Goal: Information Seeking & Learning: Learn about a topic

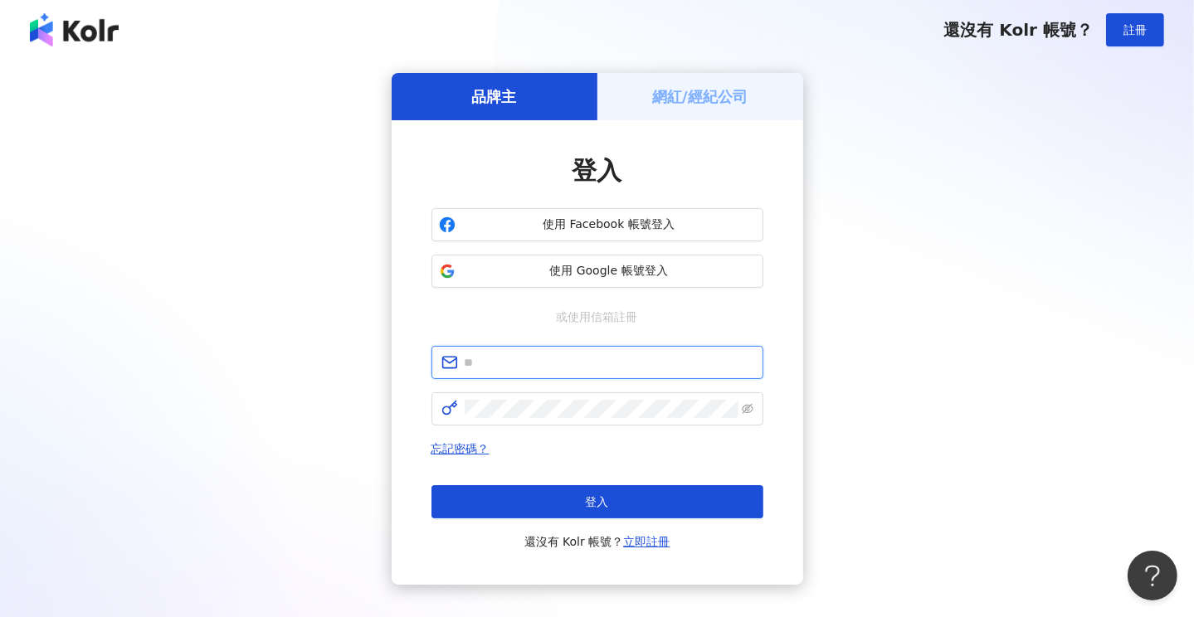
click at [527, 358] on input "text" at bounding box center [609, 362] width 289 height 18
type input "**********"
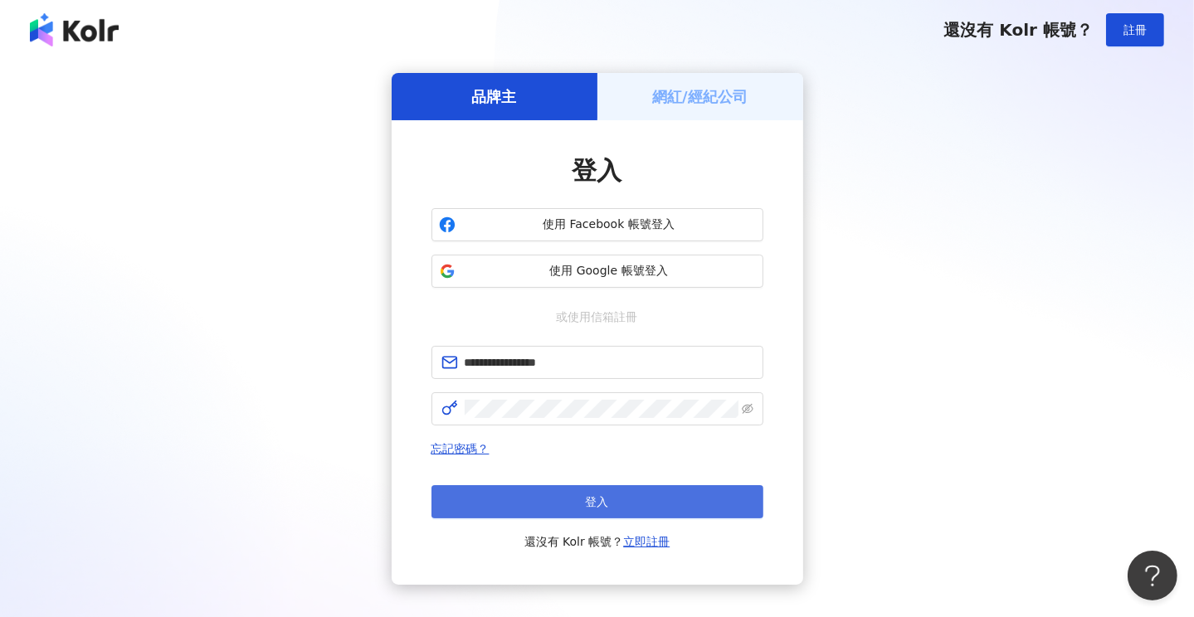
click at [580, 500] on button "登入" at bounding box center [597, 501] width 332 height 33
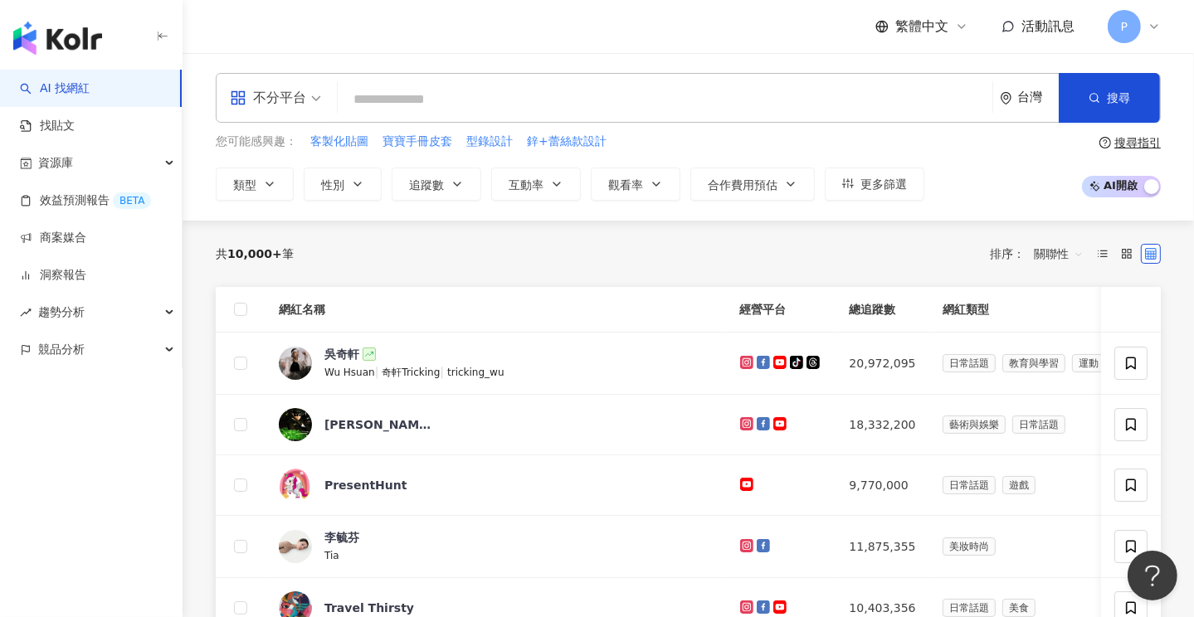
click at [405, 101] on input "search" at bounding box center [664, 100] width 641 height 32
type input "*"
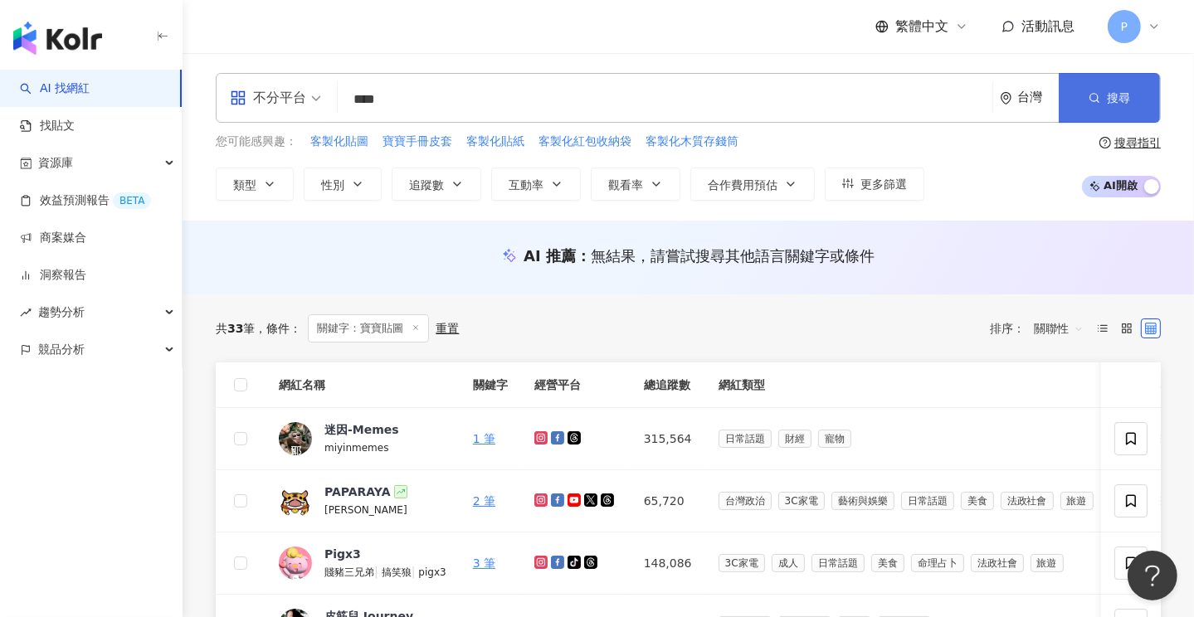
click at [1112, 89] on button "搜尋" at bounding box center [1108, 98] width 101 height 50
click at [483, 104] on input "****" at bounding box center [664, 100] width 641 height 32
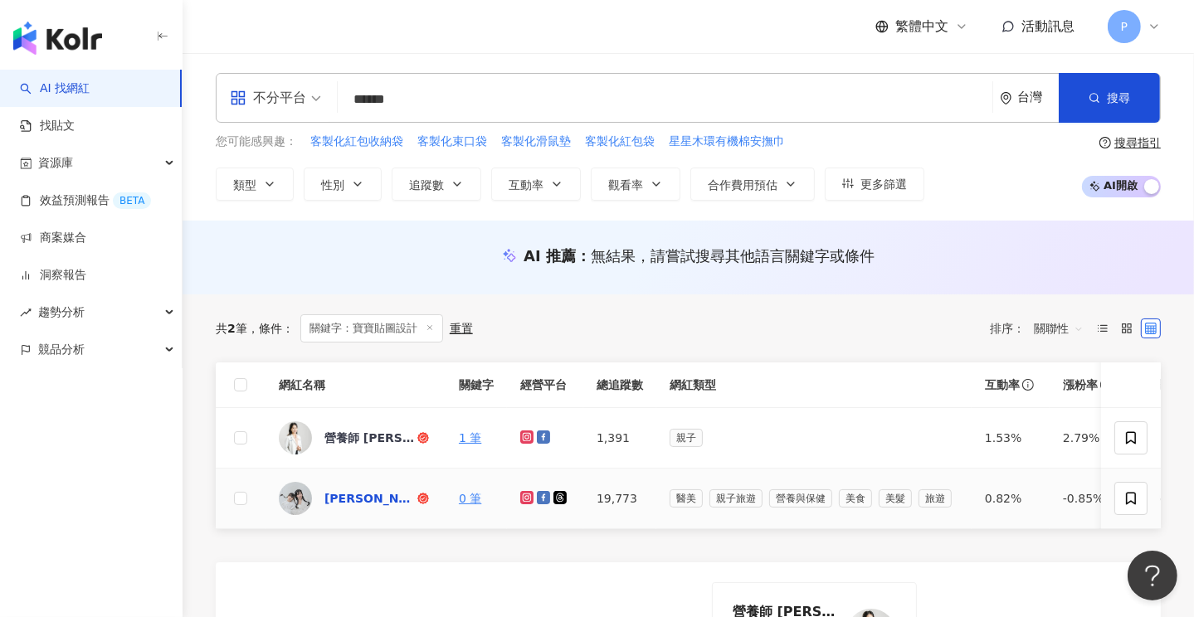
click at [371, 494] on div "[PERSON_NAME]媽咪的育兒日記/貼圖設計" at bounding box center [369, 498] width 90 height 17
click at [445, 96] on input "******" at bounding box center [664, 100] width 641 height 32
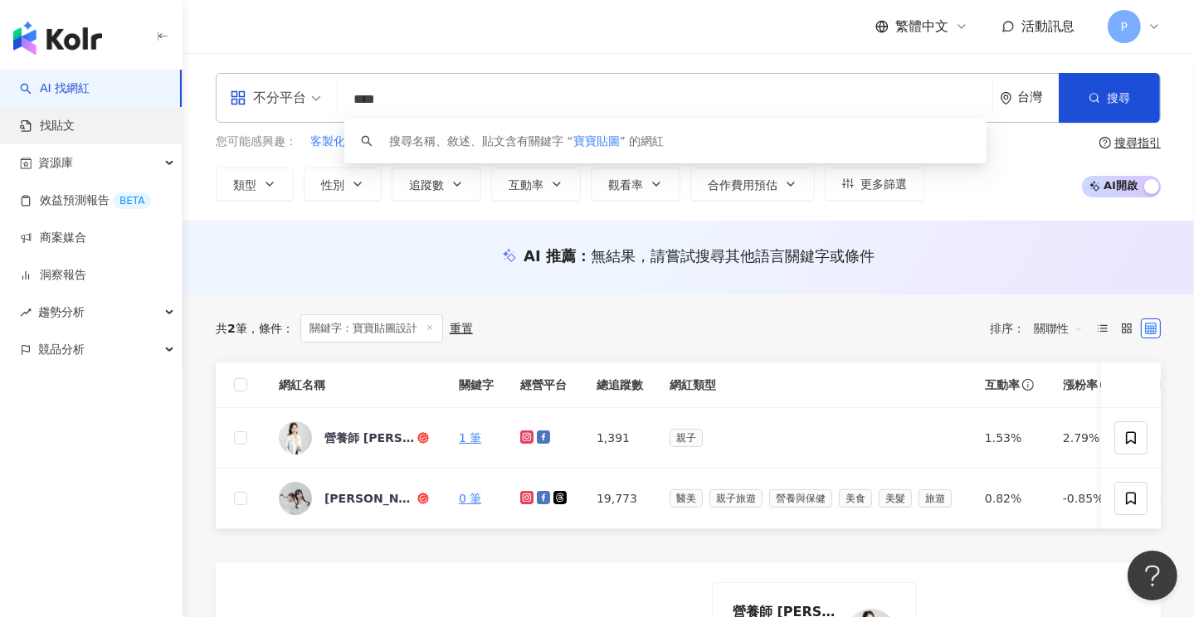
type input "****"
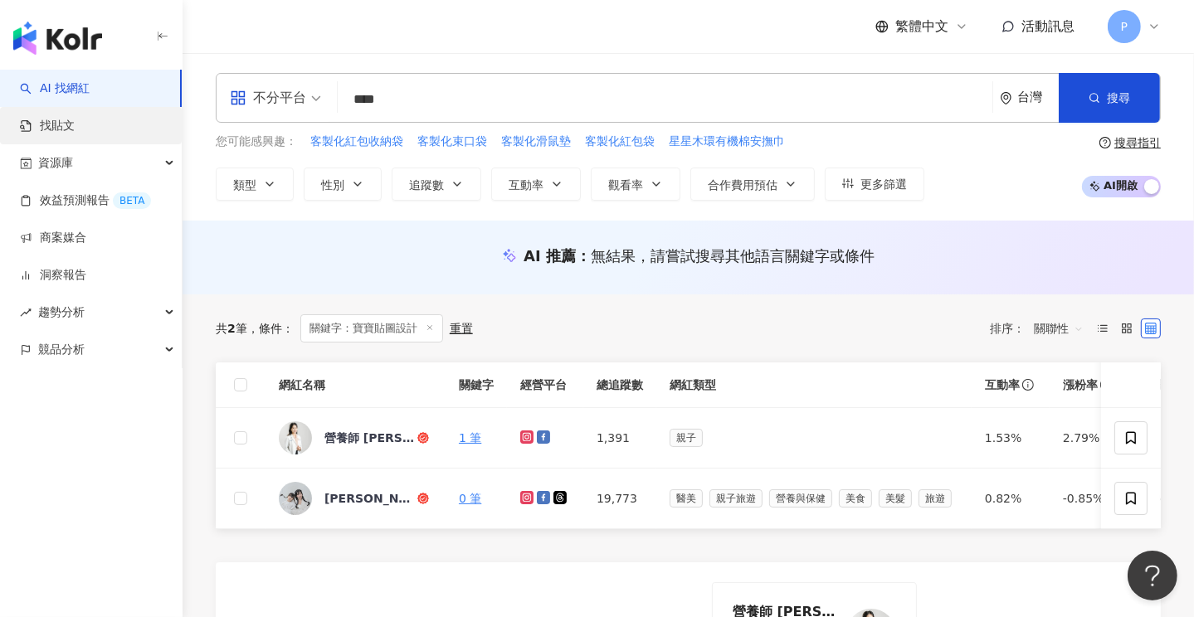
click at [52, 134] on link "找貼文" at bounding box center [47, 126] width 55 height 17
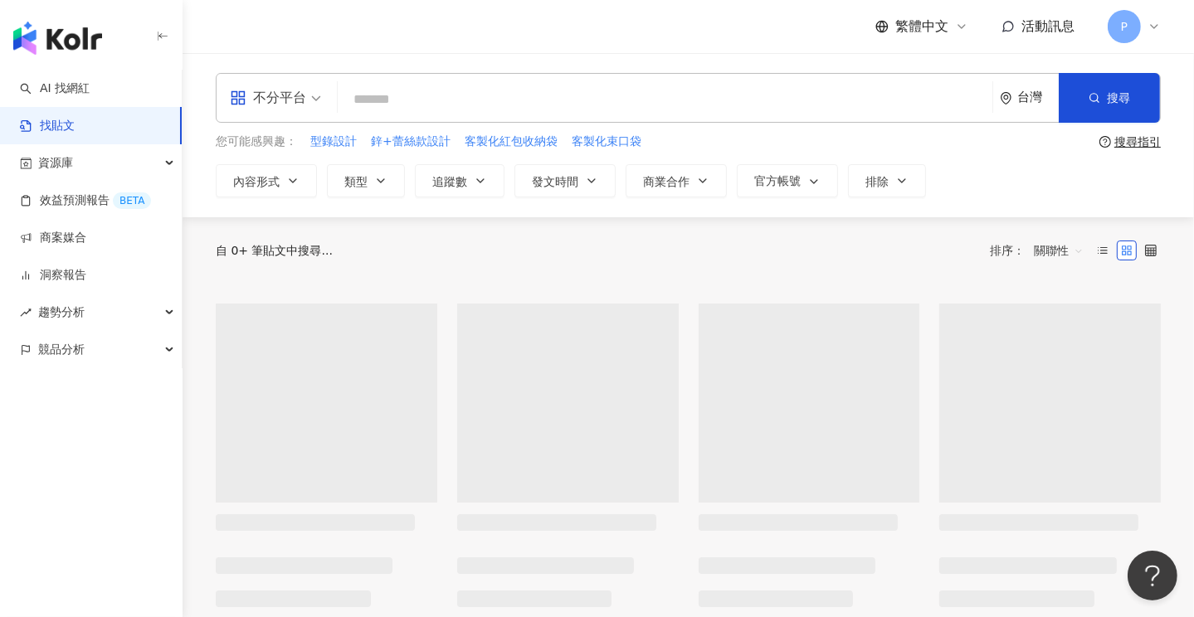
click at [436, 97] on input "search" at bounding box center [664, 99] width 641 height 36
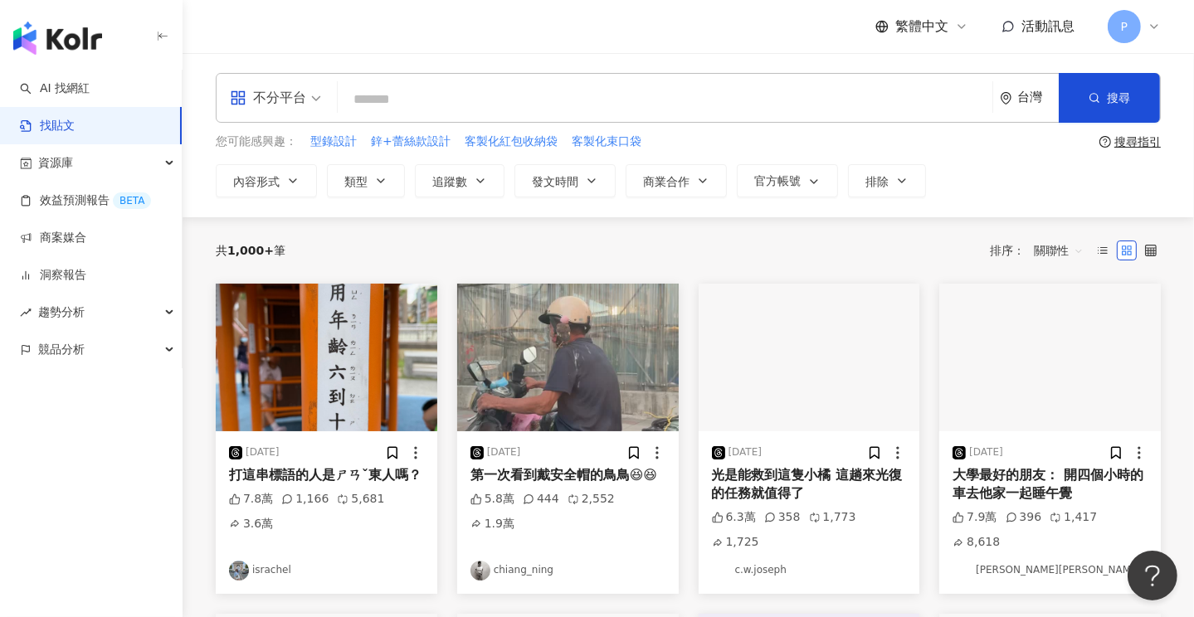
paste input "*"
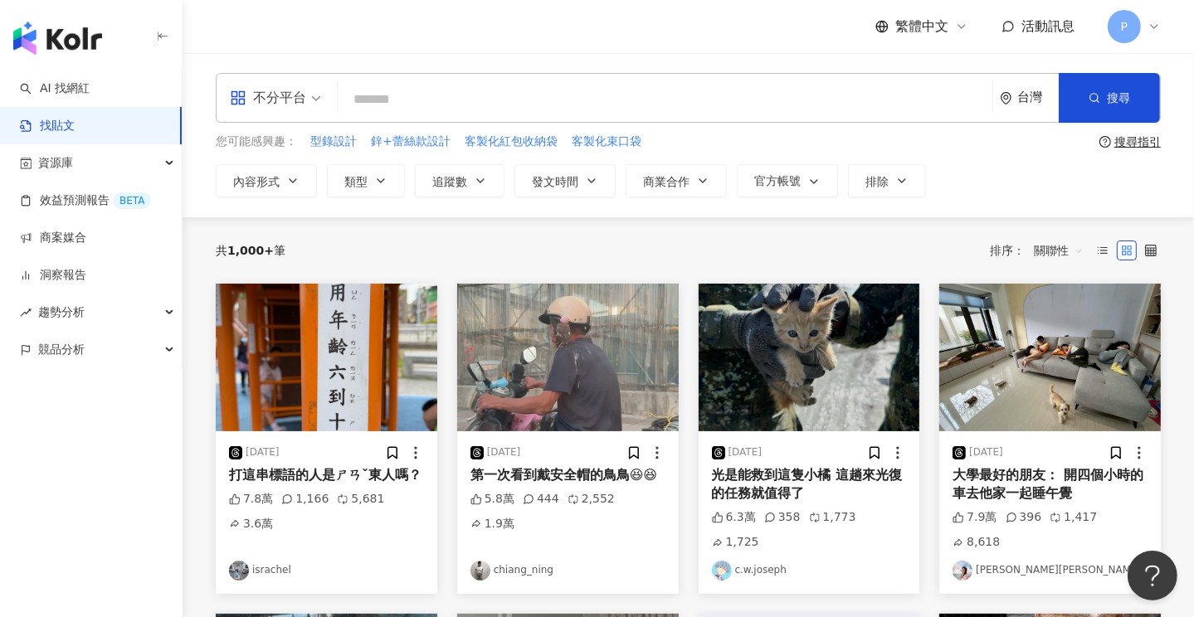
click at [410, 94] on input "search" at bounding box center [664, 99] width 641 height 36
type input "****"
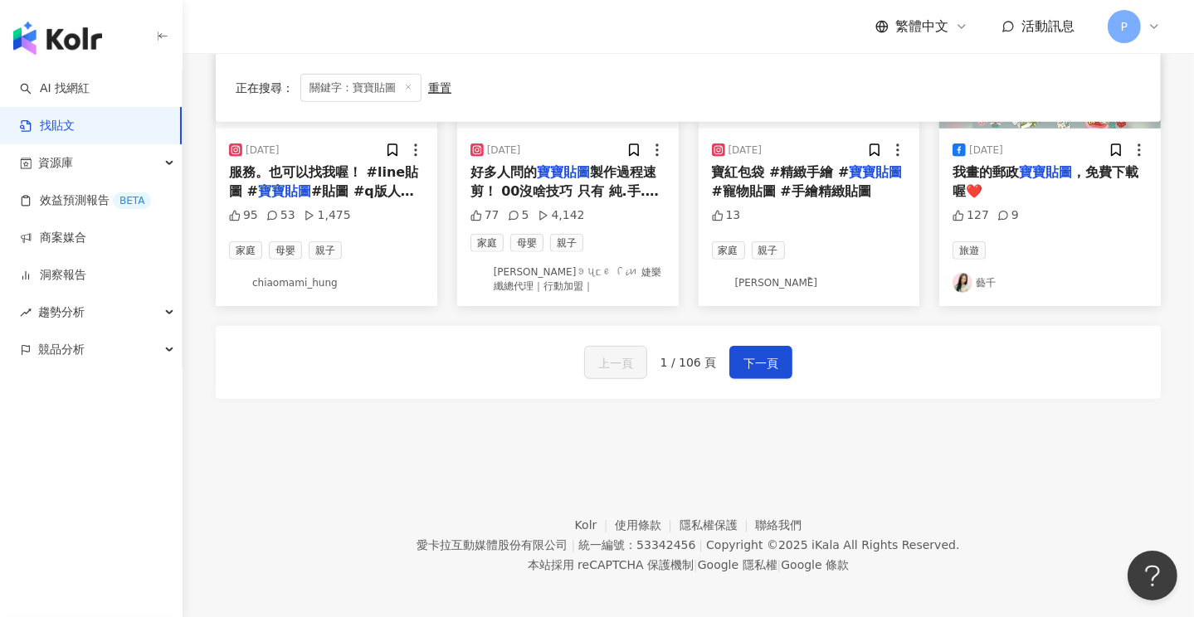
scroll to position [984, 0]
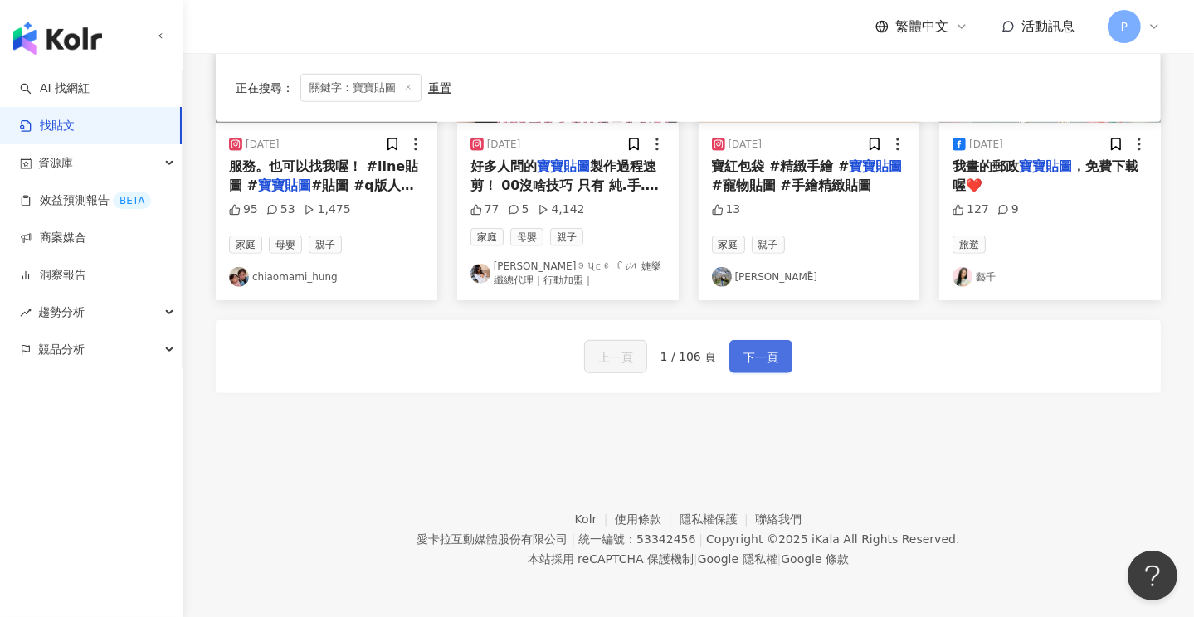
click at [772, 357] on span "下一頁" at bounding box center [760, 358] width 35 height 20
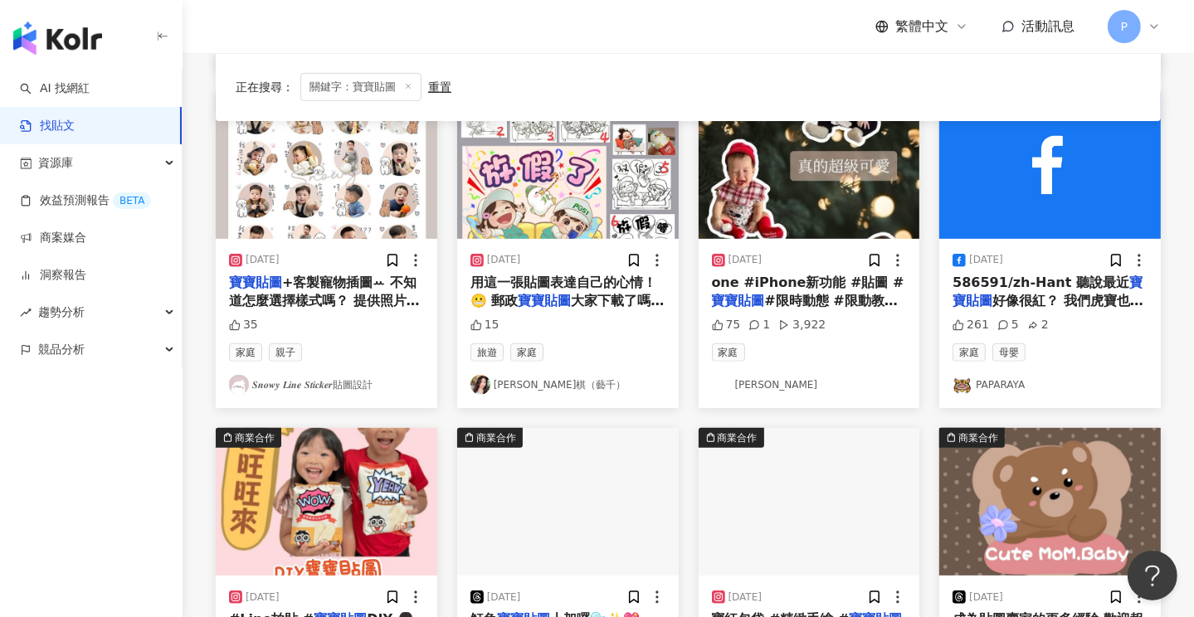
scroll to position [486, 0]
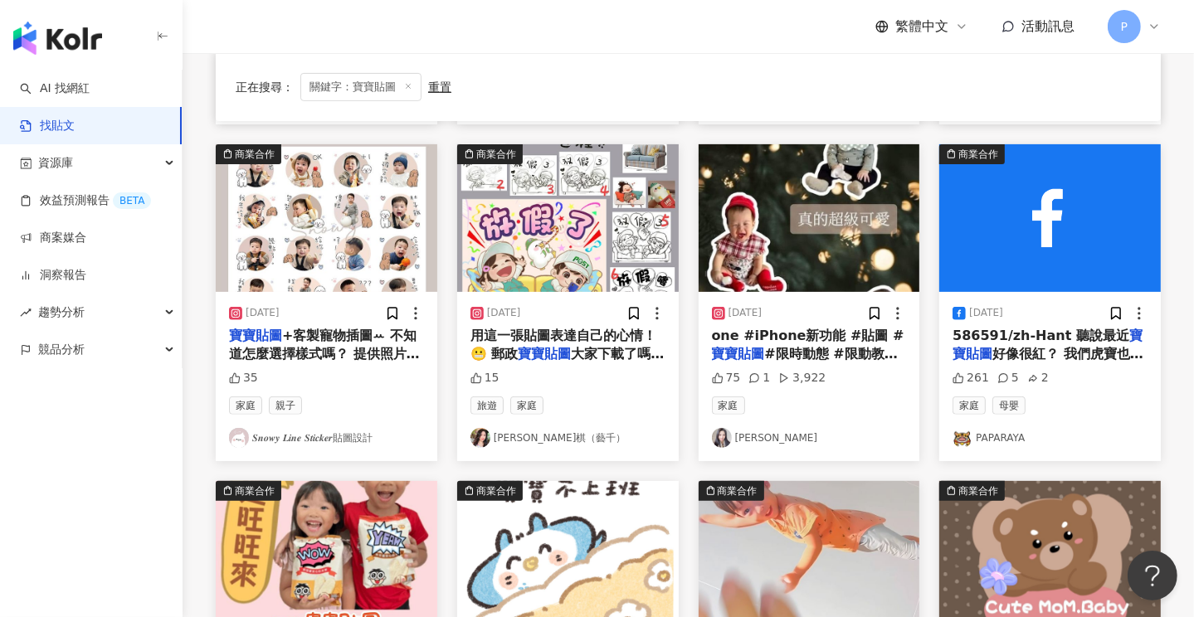
click at [309, 328] on span "+客製寵物插圖ꕀ 不知道怎麼選擇樣式嗎？ 提供照片幫你們手繪專屬圖案 是不是超級可愛 ฅ՞•ﻌ•՞ฅ - #插圖 #手繪 #客製化 #客製貼圖 #貼圖客製 #…" at bounding box center [325, 410] width 193 height 164
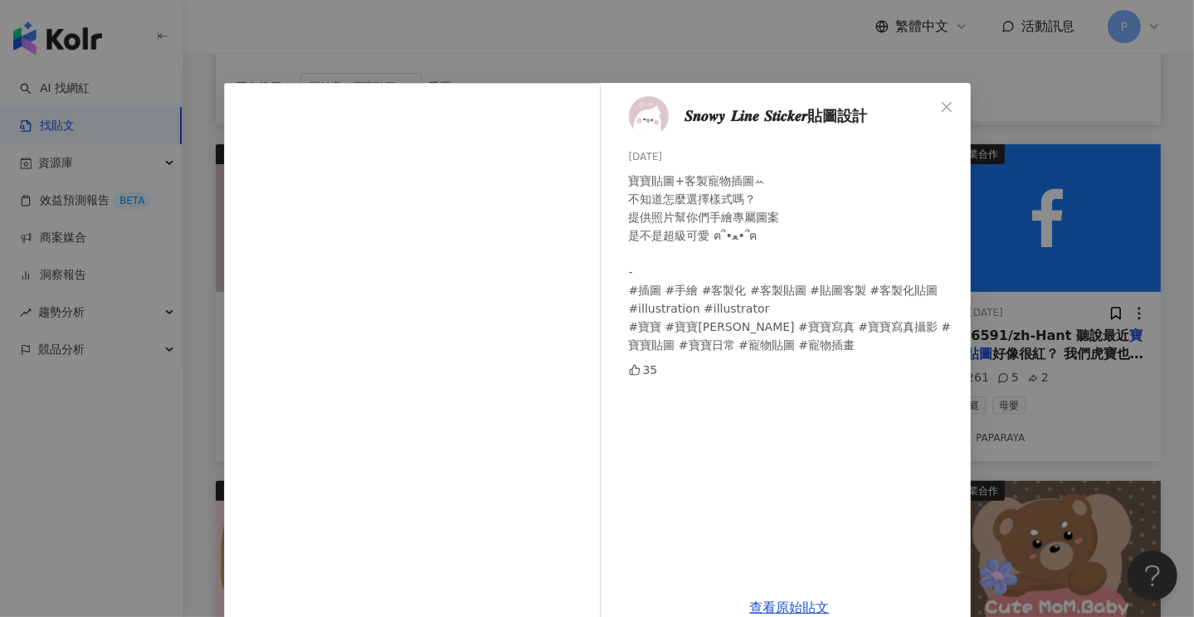
click at [804, 114] on span "𝑺𝒏𝒐𝒘𝒚 𝑳𝒊𝒏𝒆 𝑺𝒕𝒊𝒄𝒌𝒆𝒓貼圖設計" at bounding box center [776, 116] width 182 height 23
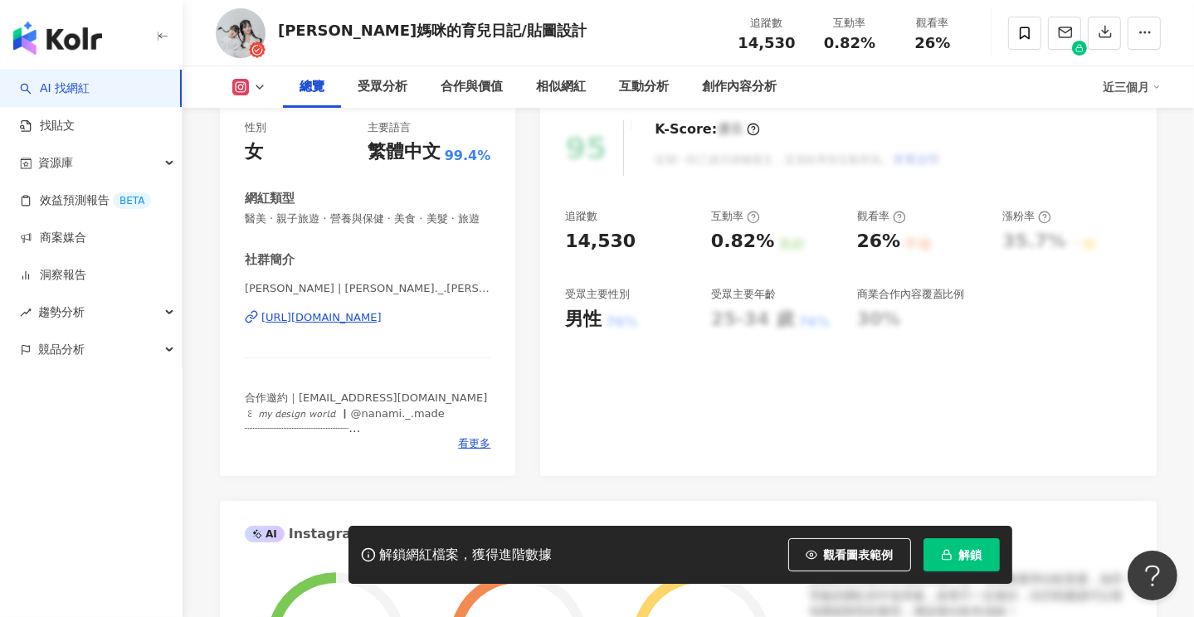
scroll to position [249, 0]
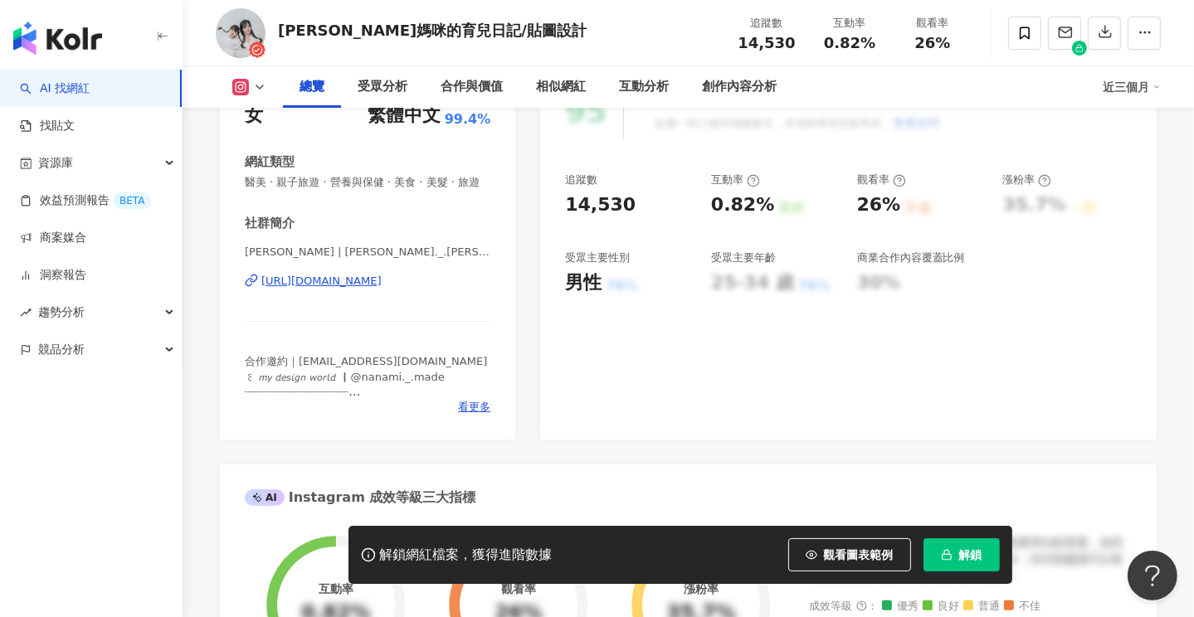
click at [382, 289] on div "[URL][DOMAIN_NAME]" at bounding box center [321, 281] width 120 height 15
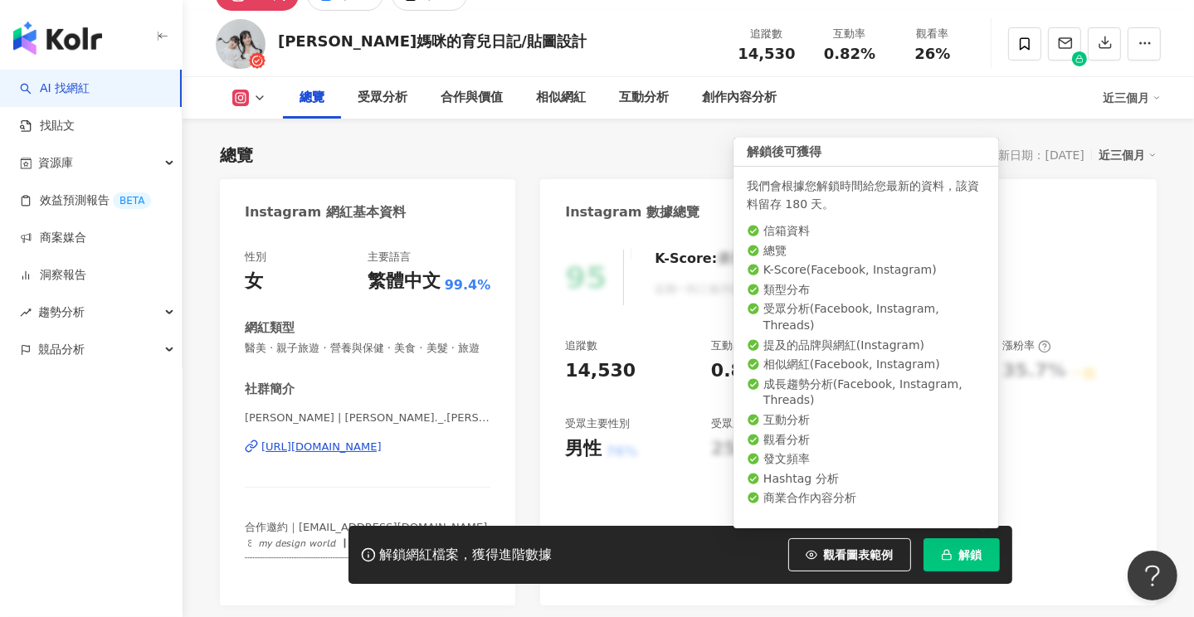
click at [977, 548] on span "解鎖" at bounding box center [970, 554] width 23 height 13
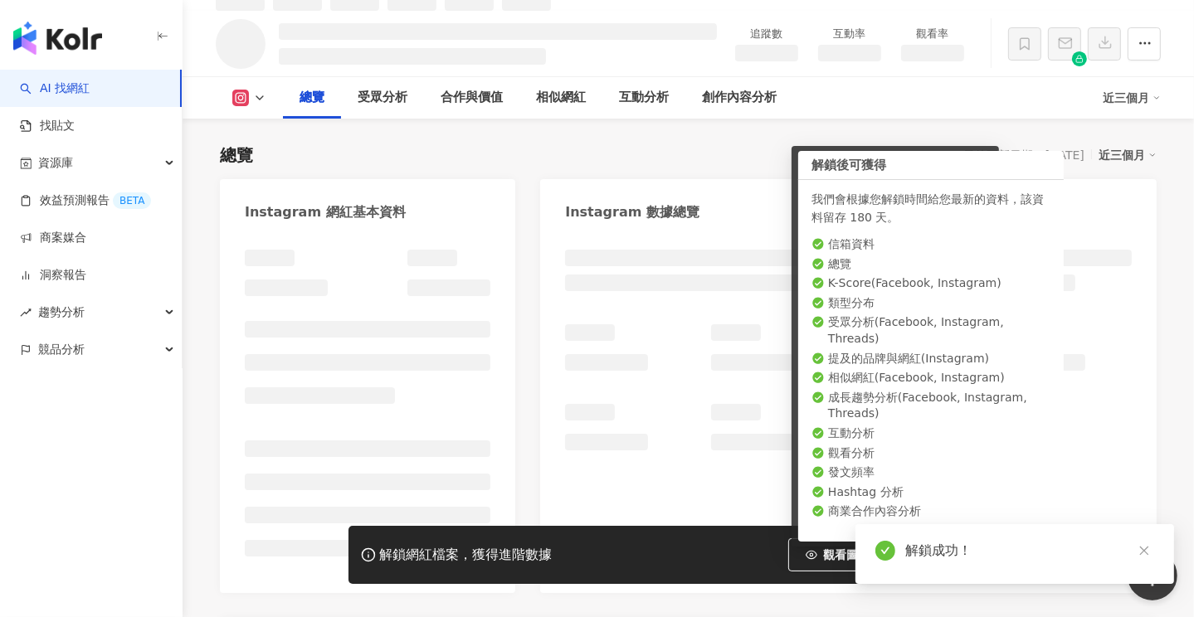
scroll to position [100, 0]
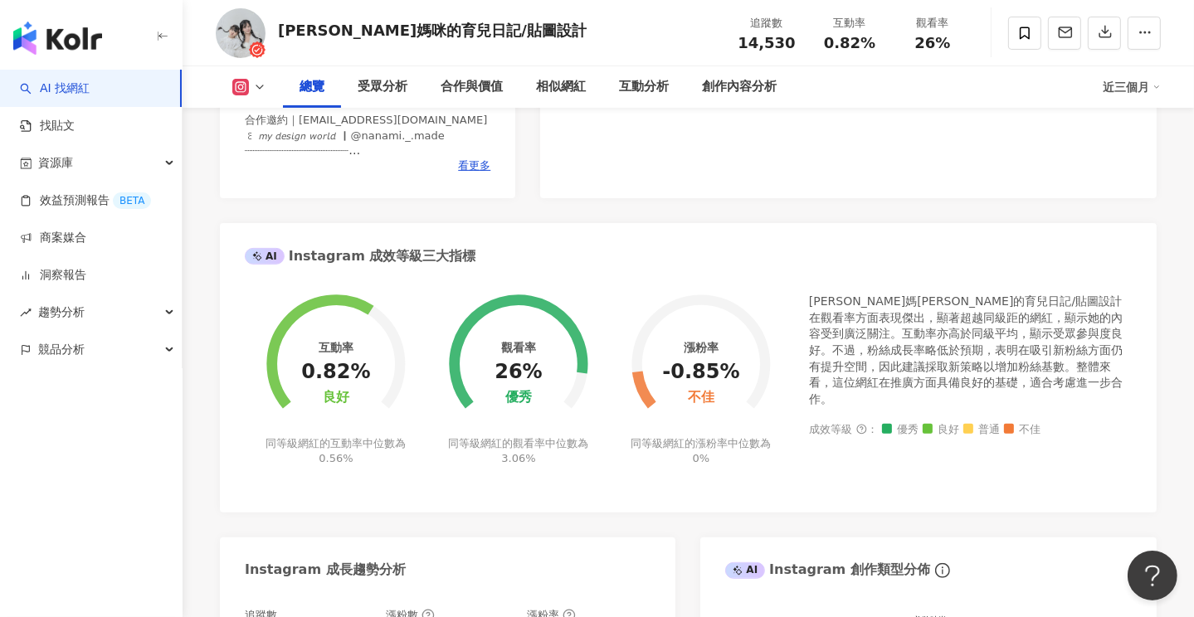
scroll to position [349, 0]
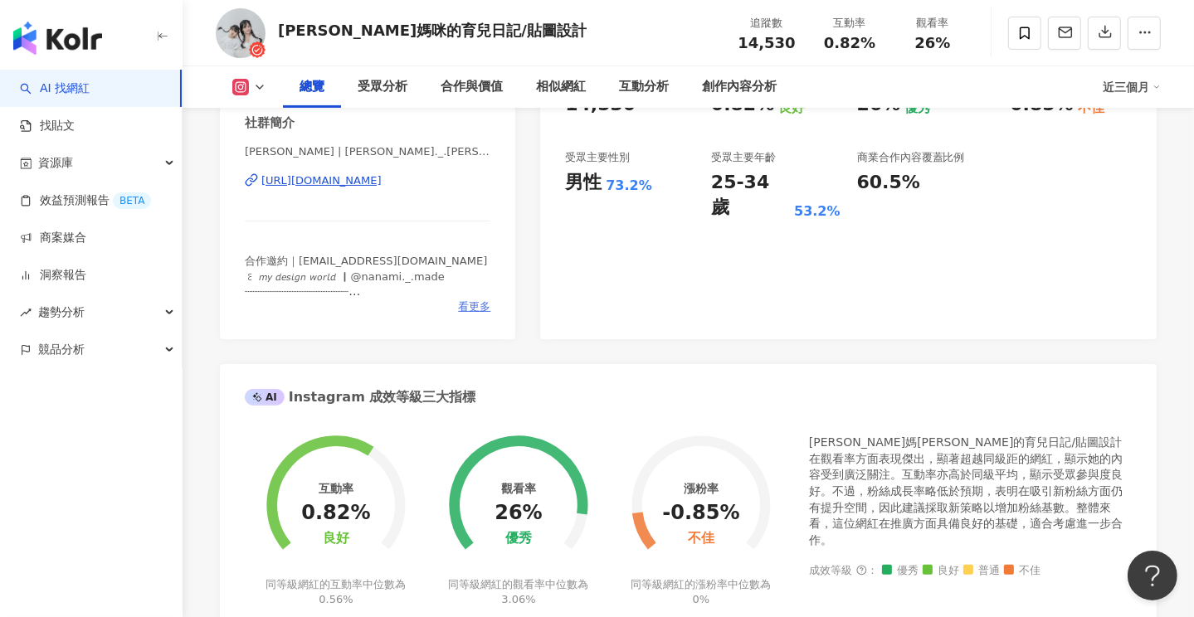
click at [478, 314] on span "看更多" at bounding box center [474, 306] width 32 height 15
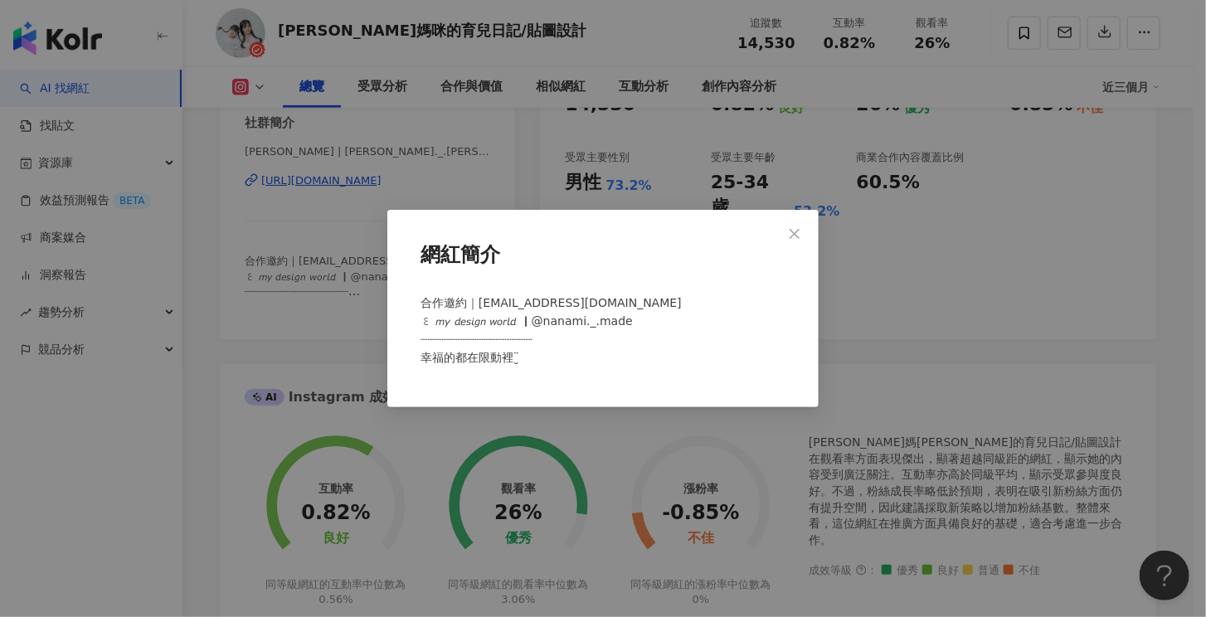
click at [136, 436] on div "網紅簡介 合作邀約｜[EMAIL_ADDRESS][DOMAIN_NAME] ꒰ 𝘮𝘺 𝘥𝘦𝘴𝘪𝘨𝘯 𝘸𝘰𝘳𝘭𝘥 ｜@nanami._.made ┈┈┈┈┈┈…" at bounding box center [603, 308] width 1206 height 617
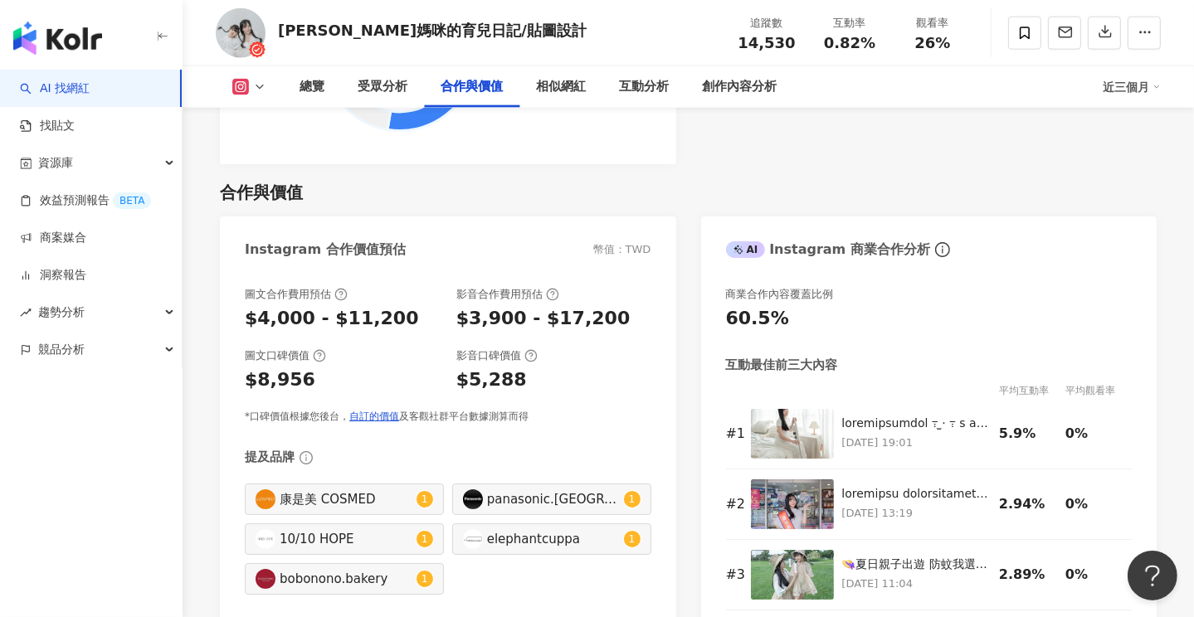
scroll to position [2589, 0]
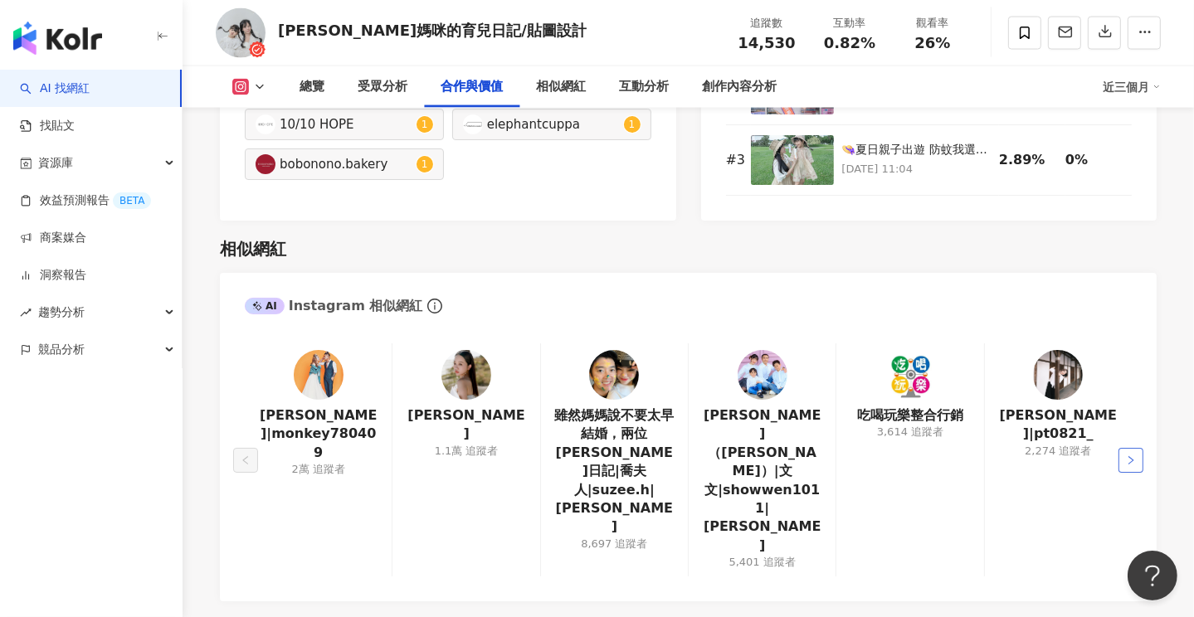
click at [1122, 448] on button "button" at bounding box center [1130, 460] width 25 height 25
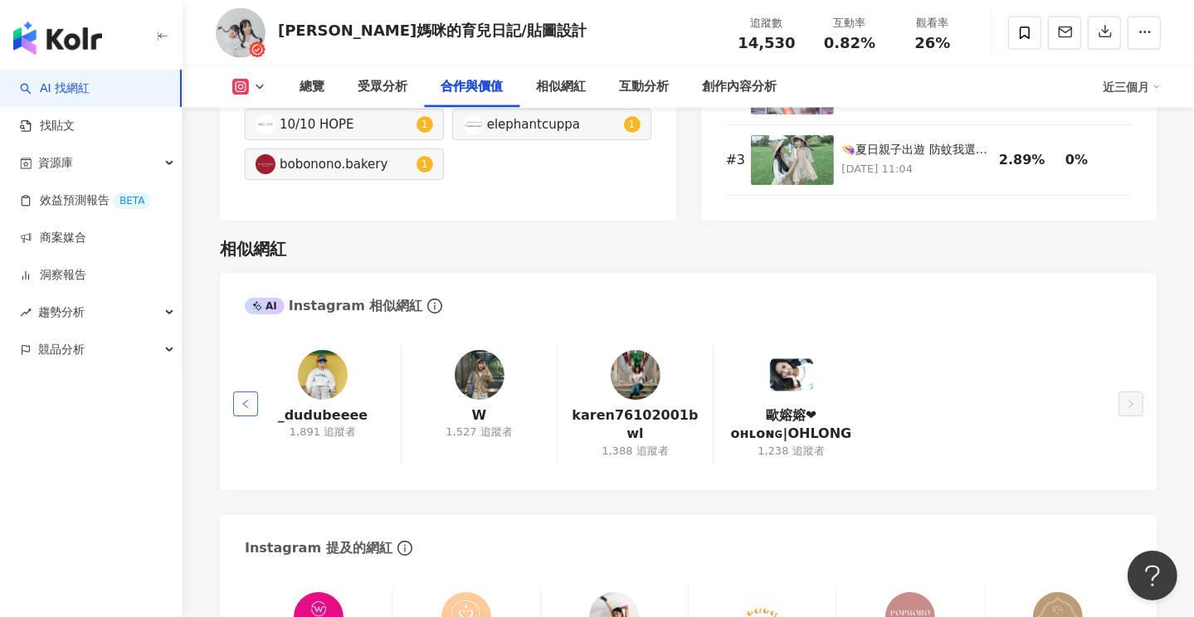
click at [246, 409] on icon "left" at bounding box center [246, 404] width 10 height 10
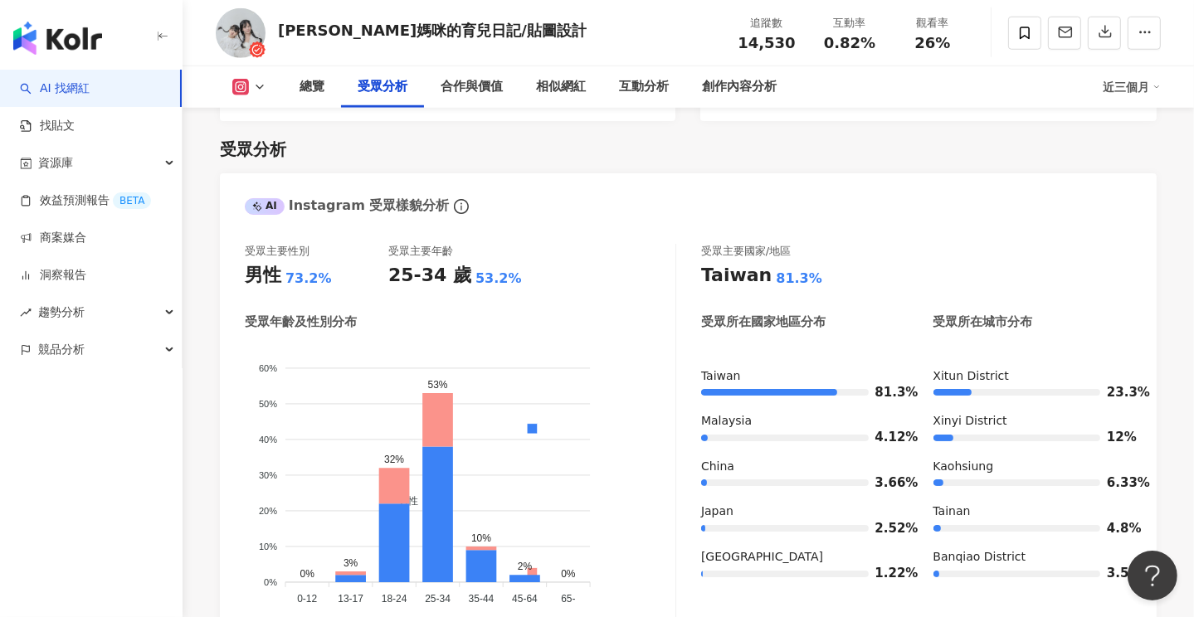
scroll to position [1345, 0]
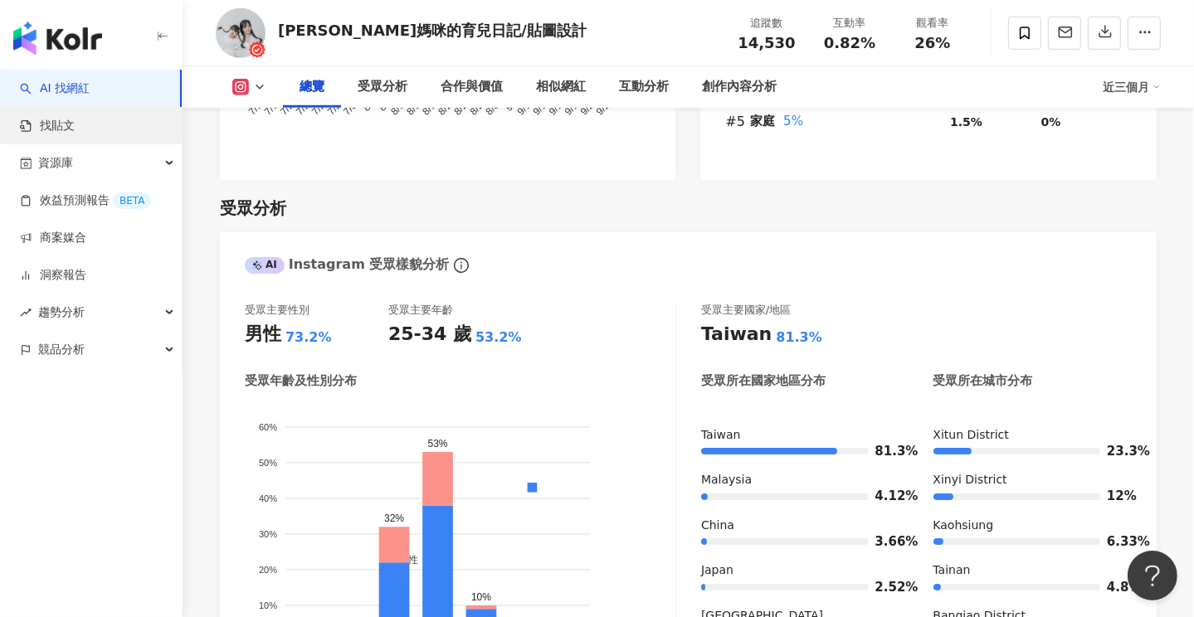
click at [66, 123] on link "找貼文" at bounding box center [47, 126] width 55 height 17
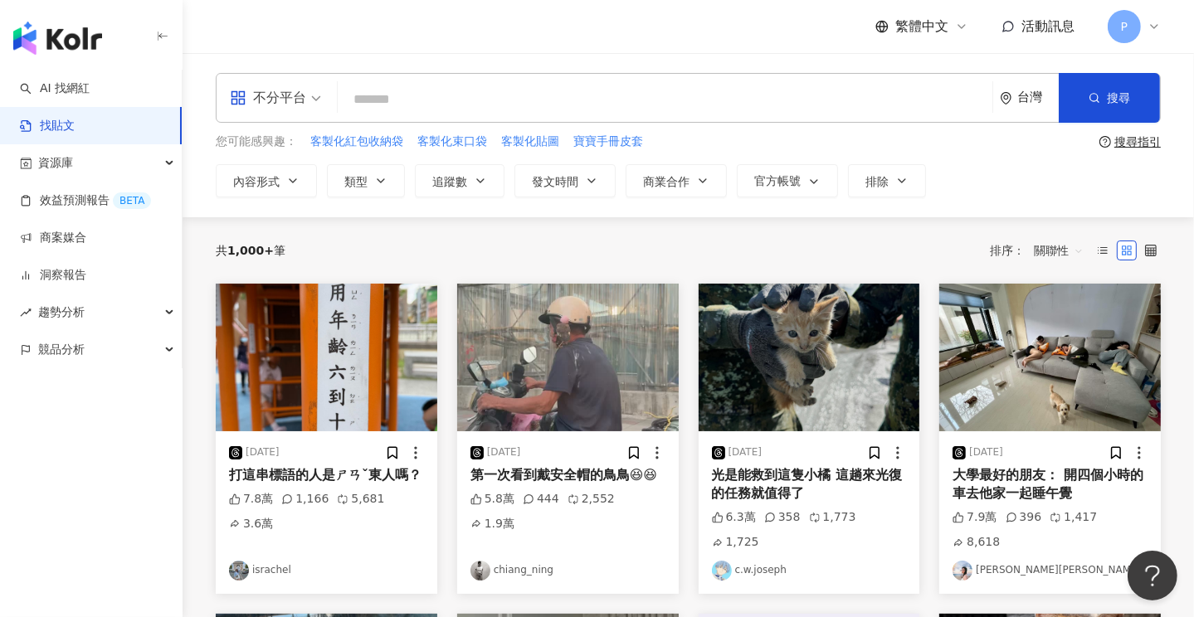
click at [431, 95] on input "search" at bounding box center [664, 99] width 641 height 36
type input "****"
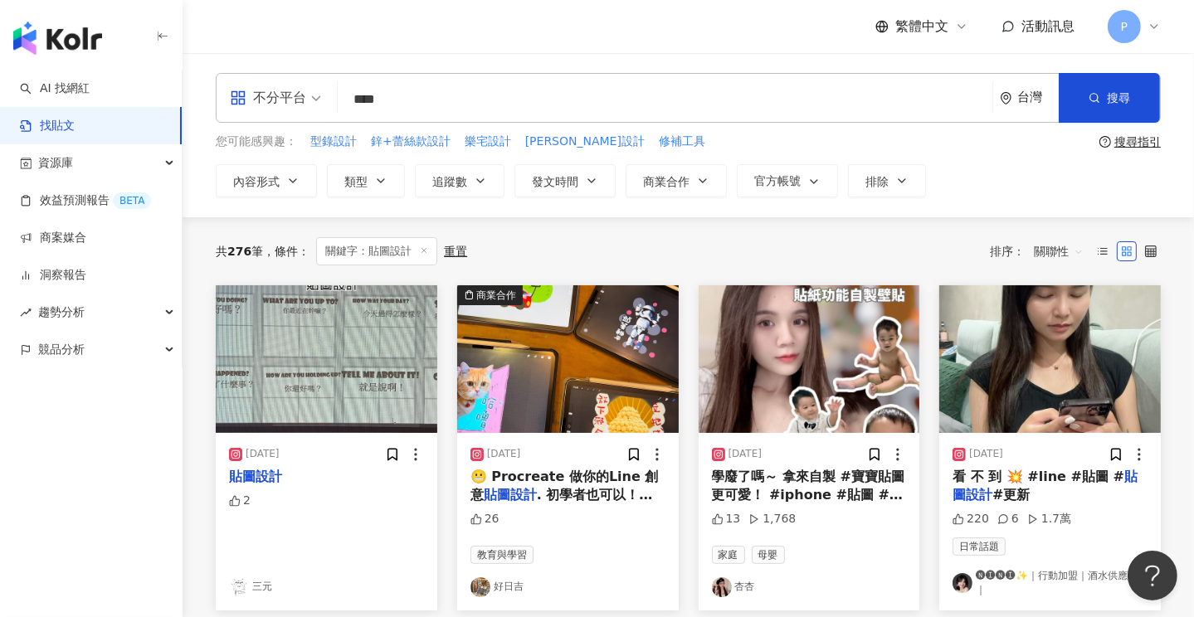
click at [461, 448] on div "[DATE] 😬 Procreate 做你的Line 創意 貼圖設計 . 初學者也可以！大家敲碗的line 貼圖設計 教你從設計發想到實際操作～ 去背、插圖設…" at bounding box center [567, 522] width 221 height 178
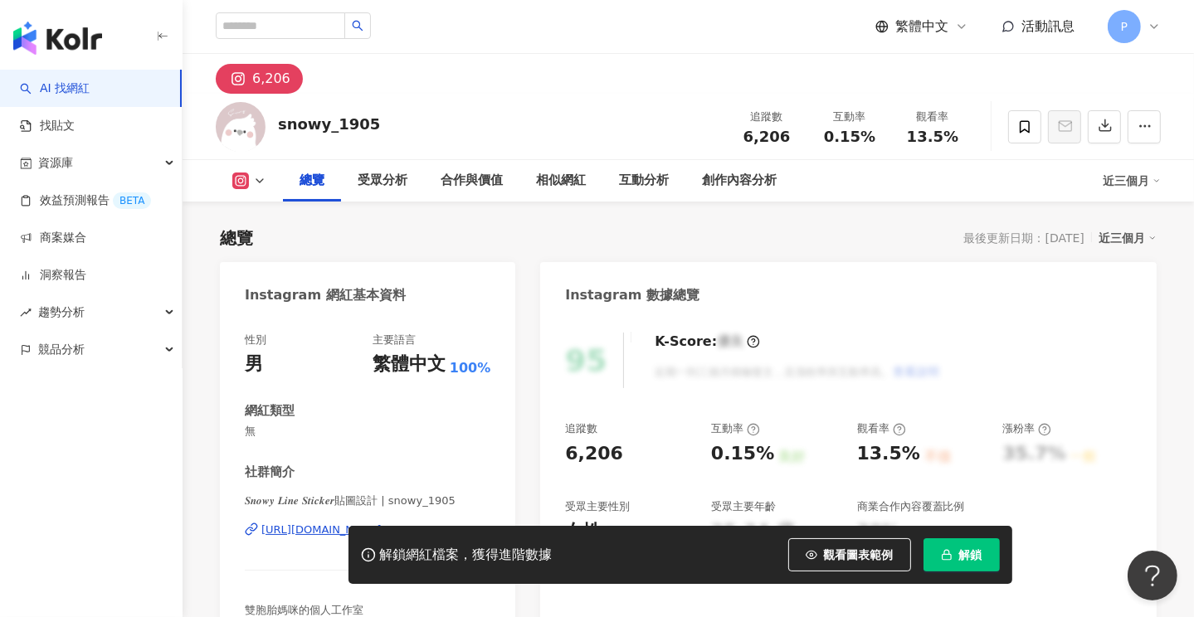
scroll to position [249, 0]
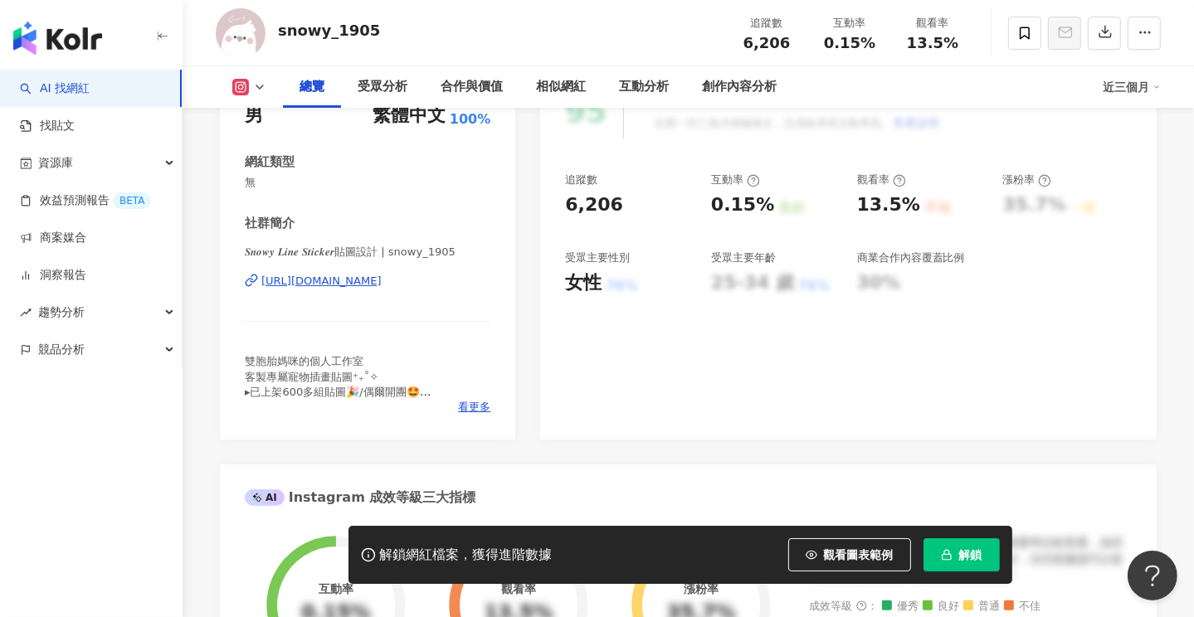
click at [382, 284] on div "https://www.instagram.com/snowy_1905/" at bounding box center [321, 281] width 120 height 15
